Goal: Information Seeking & Learning: Learn about a topic

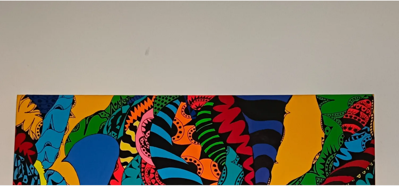
scroll to position [88, 0]
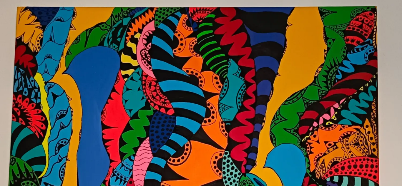
drag, startPoint x: 387, startPoint y: 70, endPoint x: 351, endPoint y: 69, distance: 36.2
click at [387, 70] on img at bounding box center [201, 180] width 402 height 536
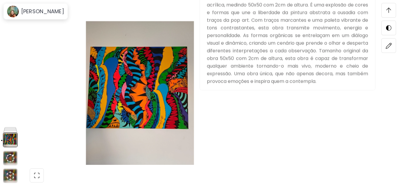
scroll to position [648, 0]
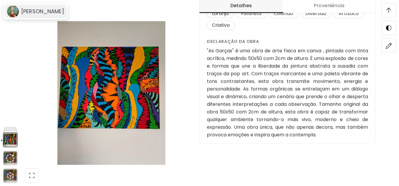
click at [30, 9] on h6 "[PERSON_NAME]" at bounding box center [42, 11] width 43 height 7
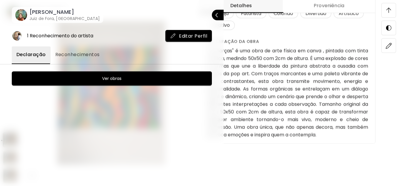
click at [44, 34] on div "1 Reconhecimento do artista" at bounding box center [60, 36] width 66 height 6
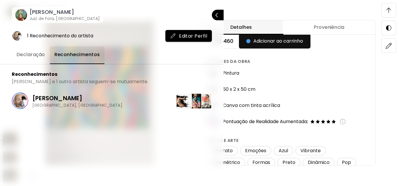
scroll to position [0, 0]
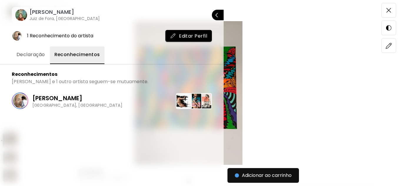
click at [45, 13] on h6 "[PERSON_NAME]" at bounding box center [64, 12] width 70 height 7
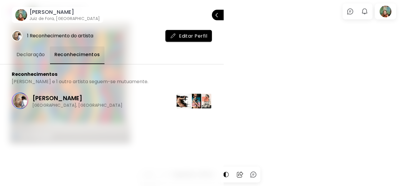
click at [386, 12] on div at bounding box center [201, 93] width 402 height 186
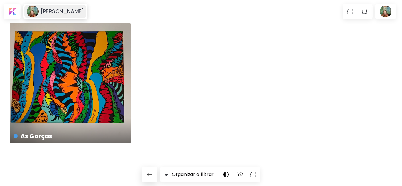
click at [38, 10] on image at bounding box center [33, 12] width 12 height 12
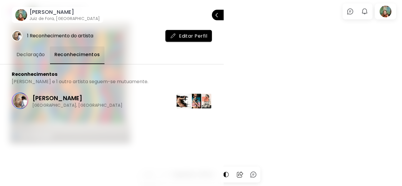
click at [26, 53] on span "Declaração" at bounding box center [30, 54] width 29 height 7
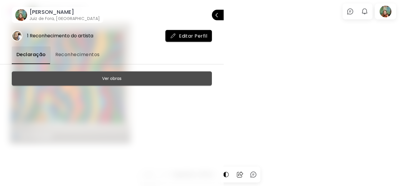
click at [105, 78] on h6 "Ver obras" at bounding box center [111, 78] width 19 height 7
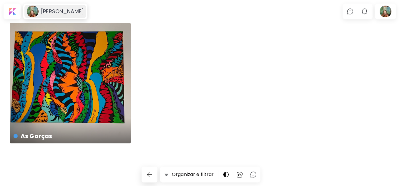
click at [36, 12] on image at bounding box center [33, 12] width 12 height 12
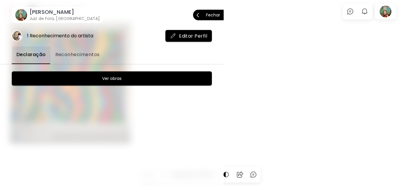
click at [197, 15] on button "Fechar" at bounding box center [208, 15] width 31 height 11
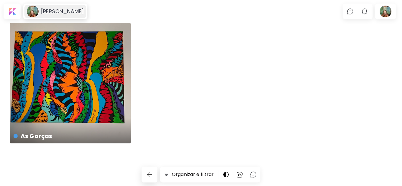
click at [59, 12] on h6 "[PERSON_NAME]" at bounding box center [62, 11] width 43 height 7
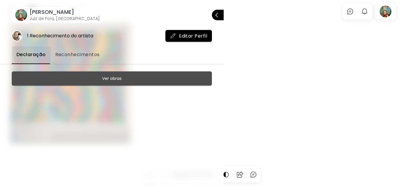
click at [117, 78] on h6 "Ver obras" at bounding box center [111, 78] width 19 height 7
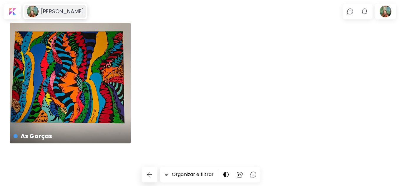
click at [46, 9] on h6 "[PERSON_NAME]" at bounding box center [62, 11] width 43 height 7
